Goal: Information Seeking & Learning: Learn about a topic

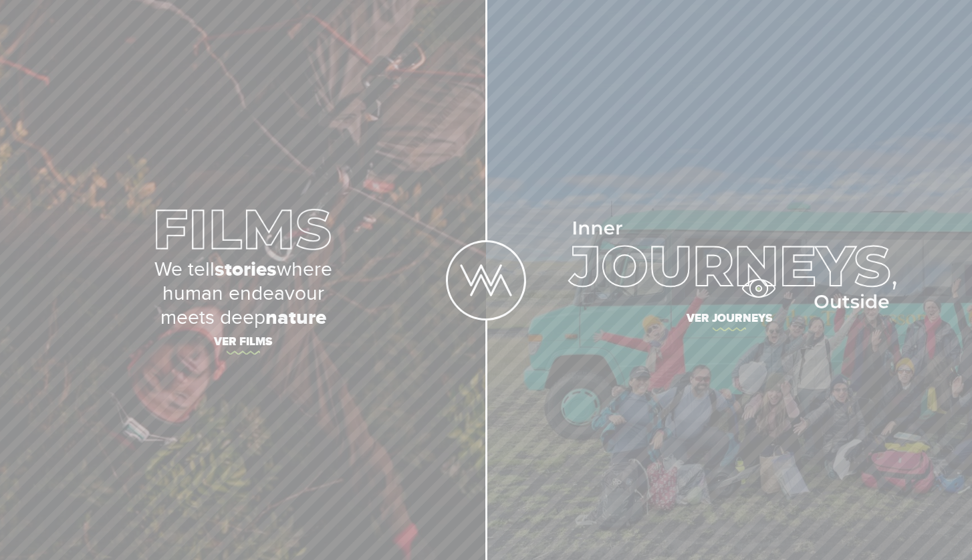
click at [758, 288] on img at bounding box center [729, 264] width 335 height 87
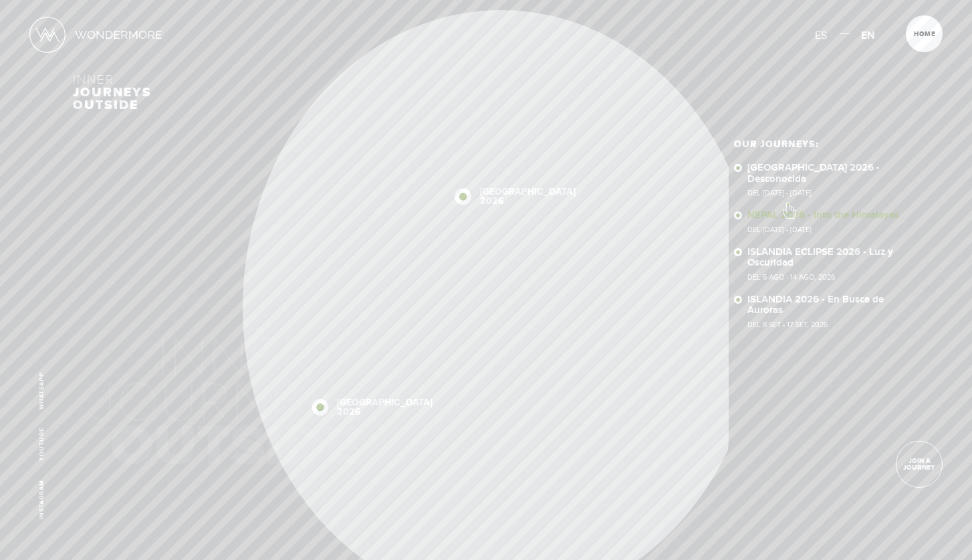
click at [788, 210] on link "NEPAL 2026 - Into the Himalayas Del [DATE] - [DATE]" at bounding box center [824, 221] width 152 height 23
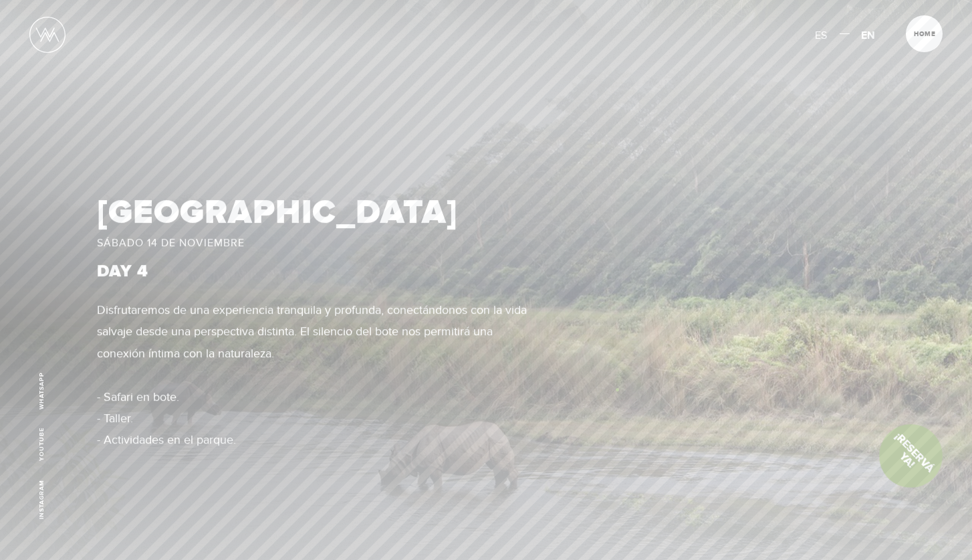
scroll to position [3059, 0]
click at [617, 389] on img at bounding box center [486, 331] width 972 height 547
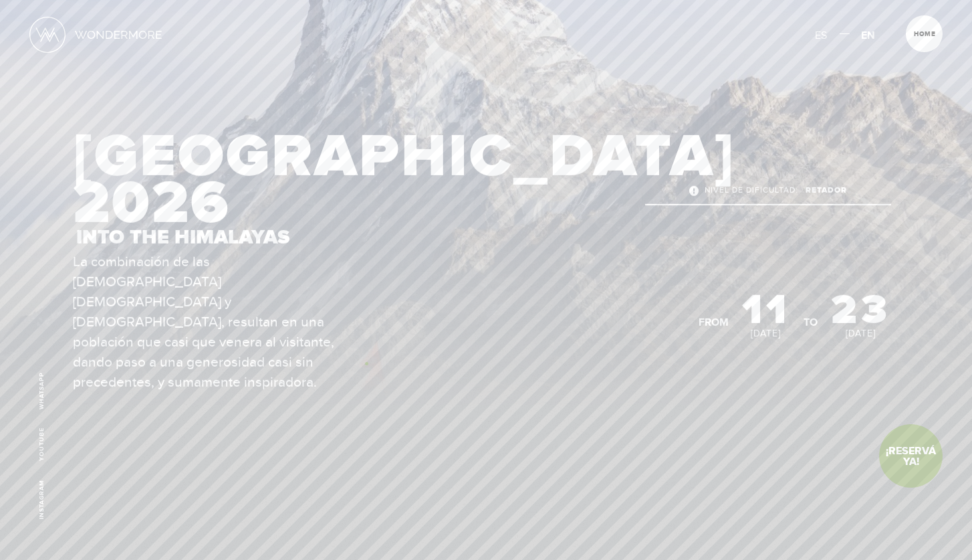
scroll to position [0, 0]
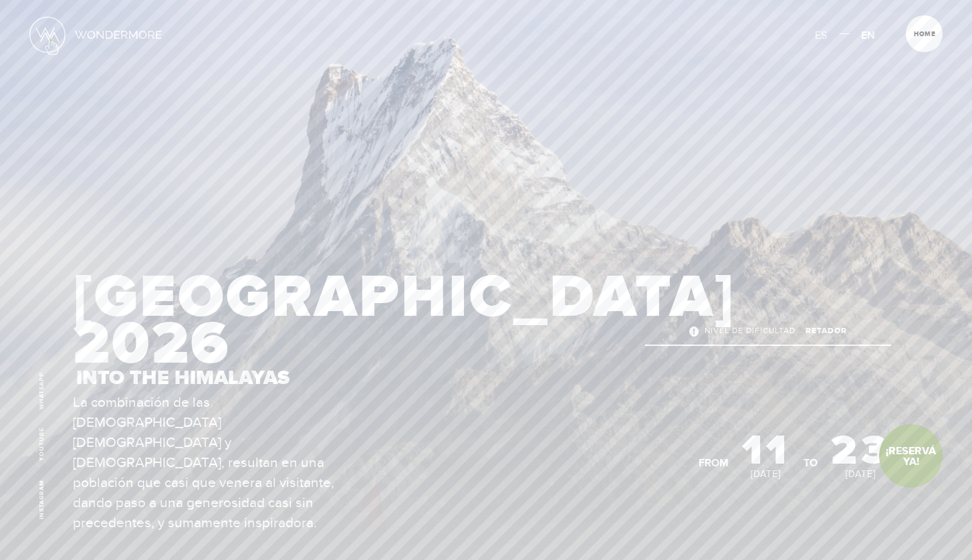
click at [51, 39] on img at bounding box center [47, 35] width 36 height 36
